Goal: Task Accomplishment & Management: Use online tool/utility

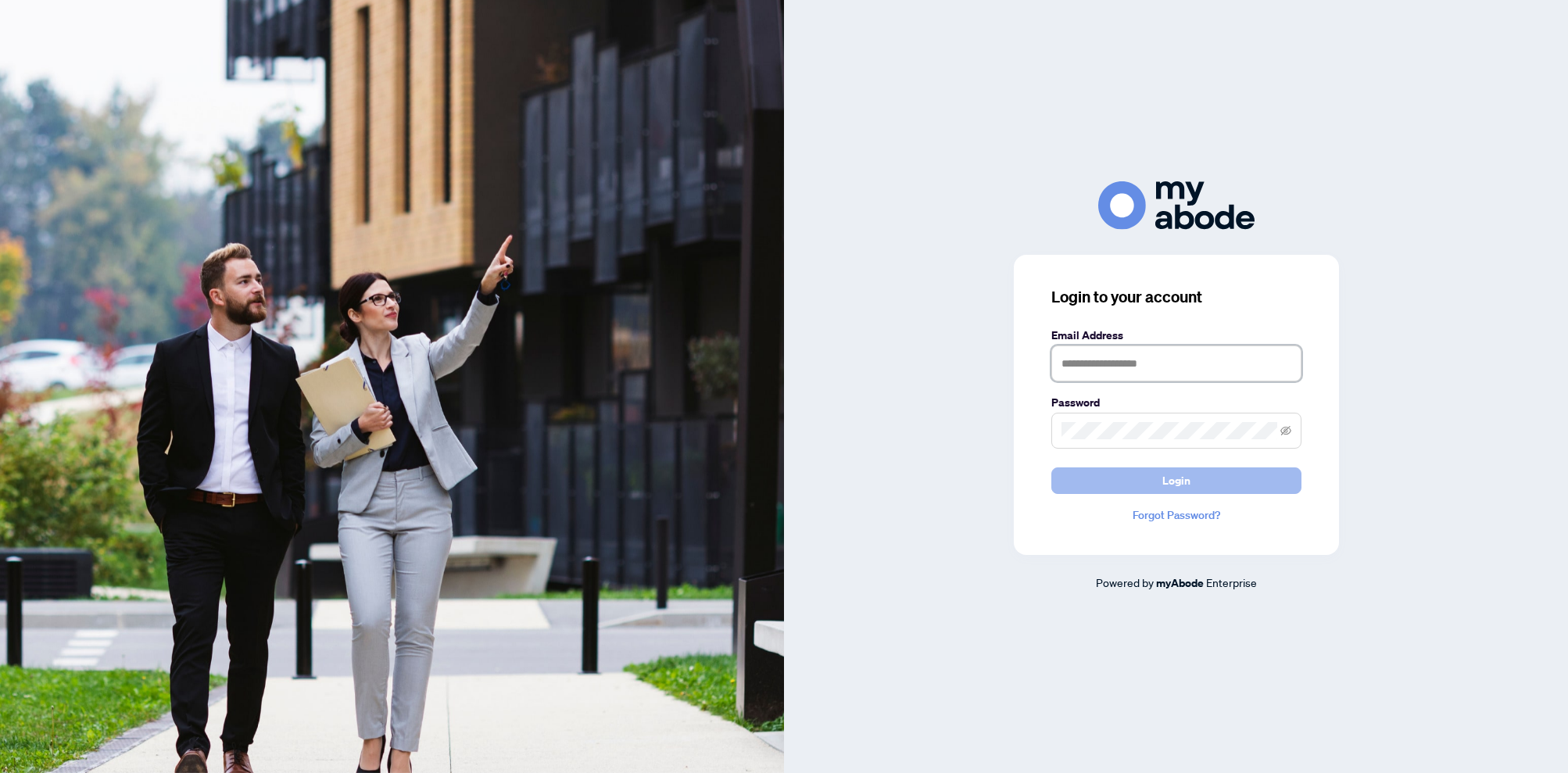
type input "**********"
click at [1230, 484] on button "Login" at bounding box center [1176, 480] width 250 height 26
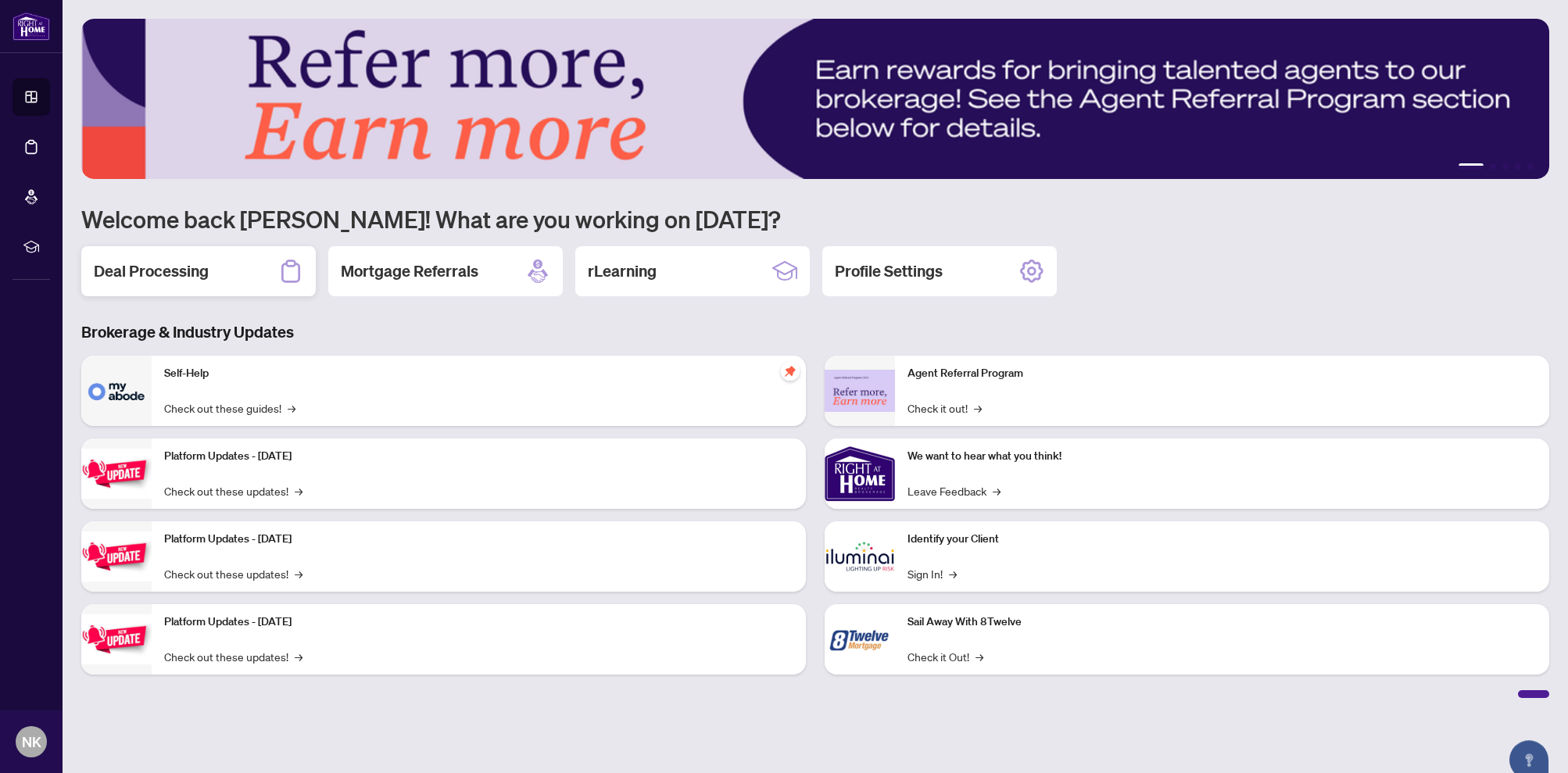
click at [242, 255] on div "Deal Processing" at bounding box center [198, 271] width 234 height 50
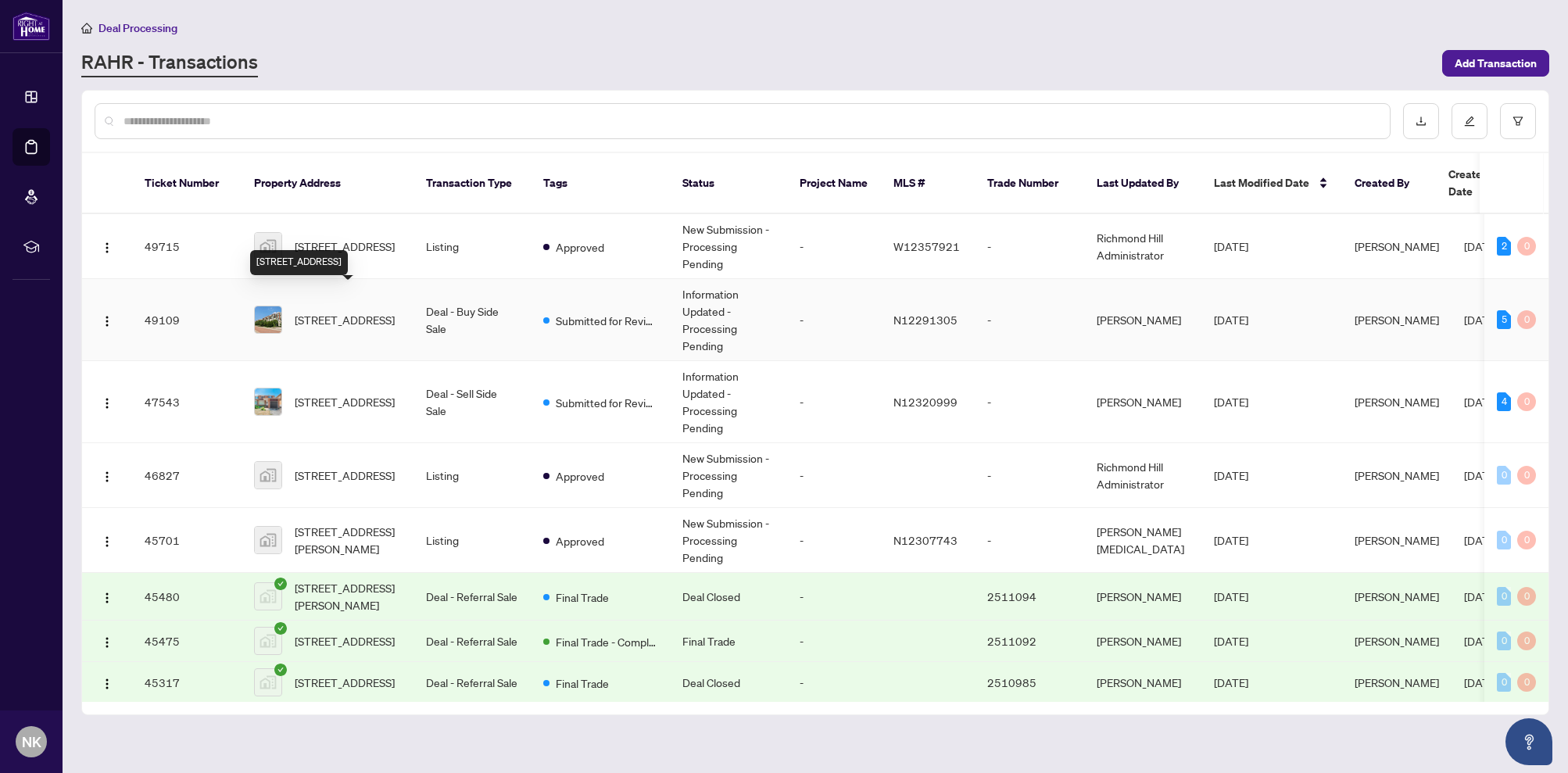
click at [375, 311] on span "[STREET_ADDRESS]" at bounding box center [344, 320] width 100 height 17
